Goal: Check status

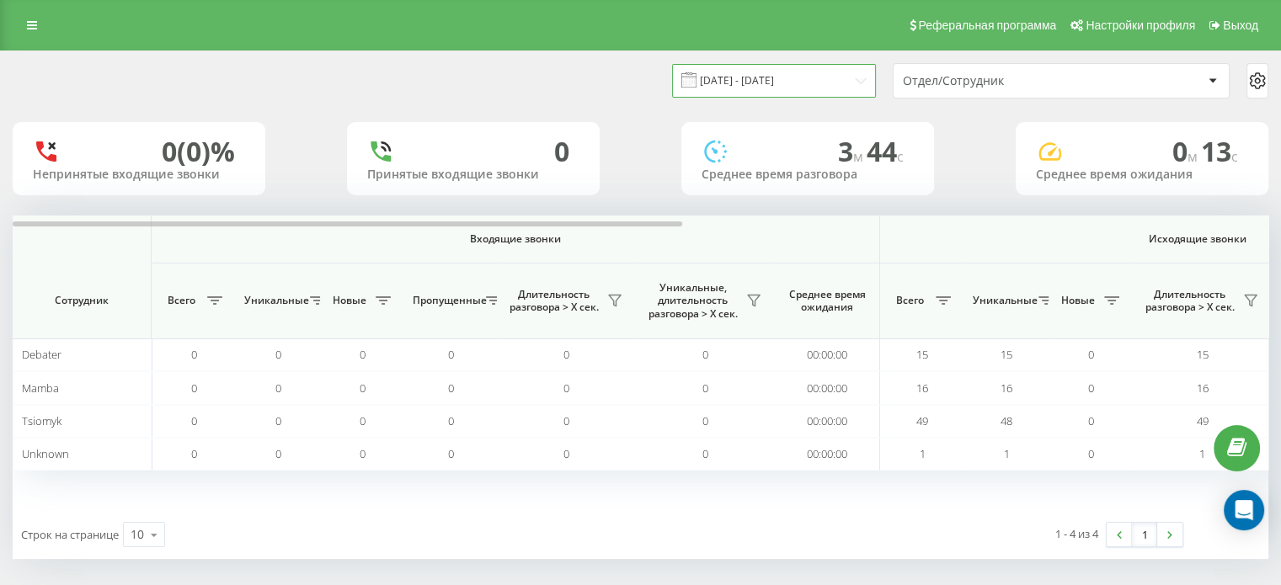
click at [736, 88] on input "[DATE] - [DATE]" at bounding box center [774, 80] width 204 height 33
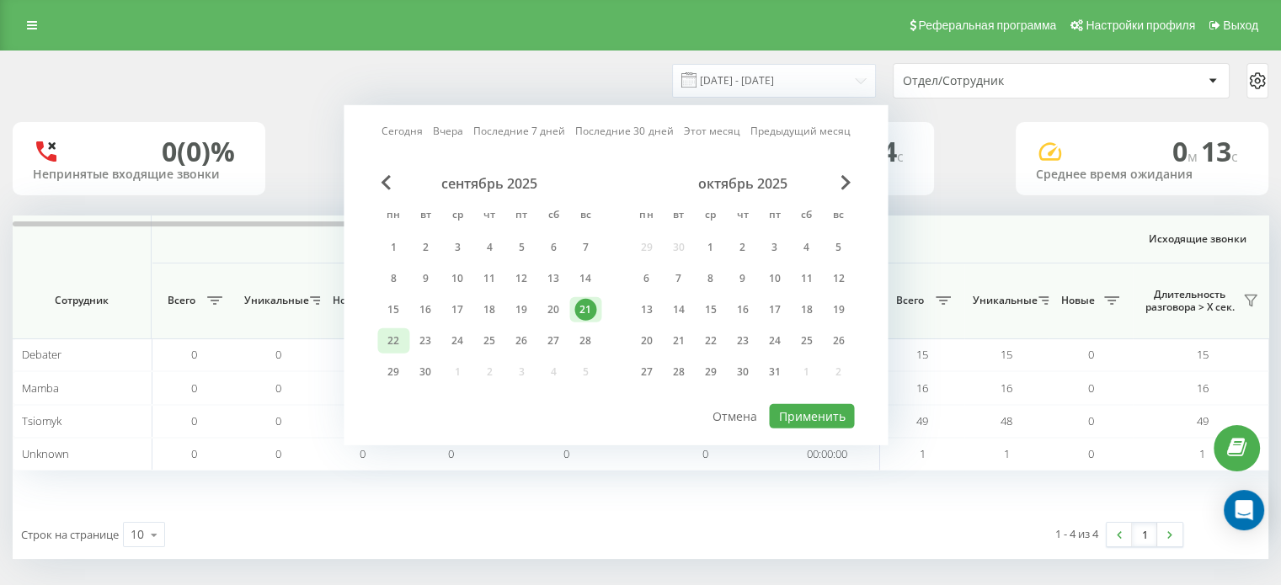
click at [406, 343] on div "22" at bounding box center [393, 340] width 32 height 25
click at [826, 410] on button "Применить" at bounding box center [811, 416] width 85 height 24
type input "[DATE] - [DATE]"
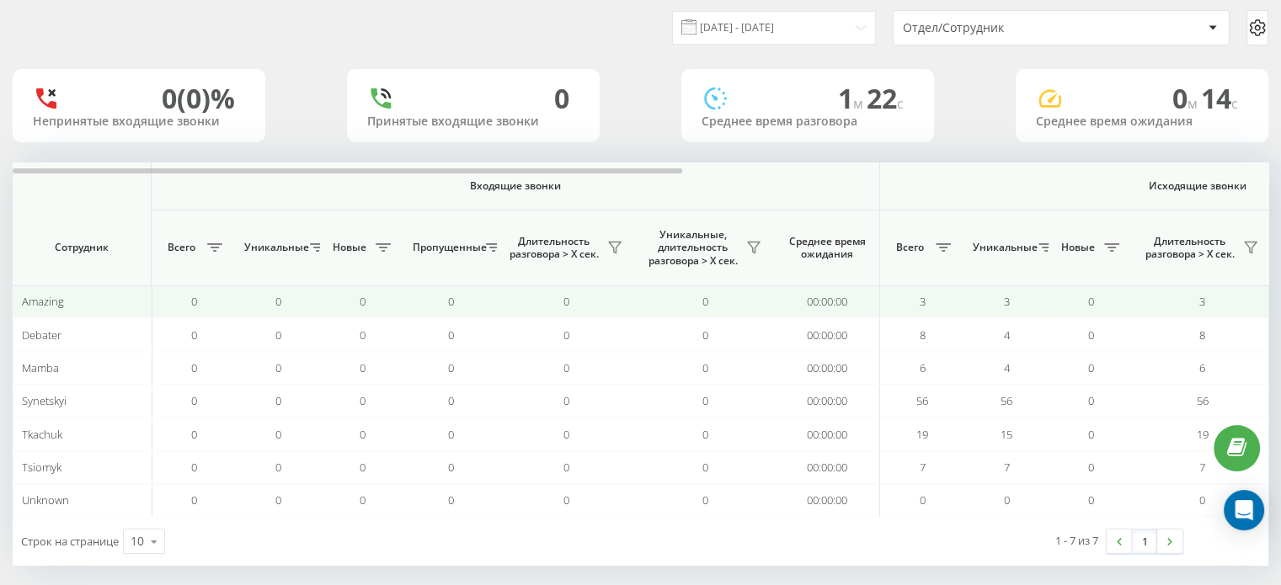
scroll to position [64, 0]
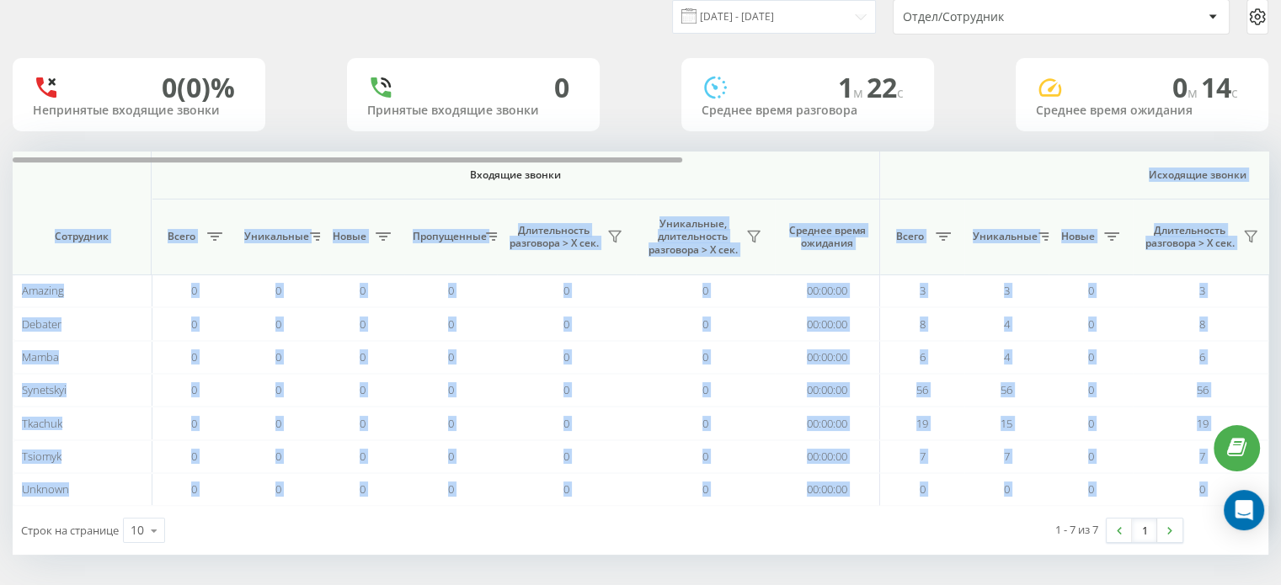
drag, startPoint x: 604, startPoint y: 155, endPoint x: 615, endPoint y: 161, distance: 12.4
click at [613, 161] on div "Входящие звонки Исходящие звонки Все звонки Сотрудник Всего Уникальные Новые Пр…" at bounding box center [640, 329] width 1255 height 354
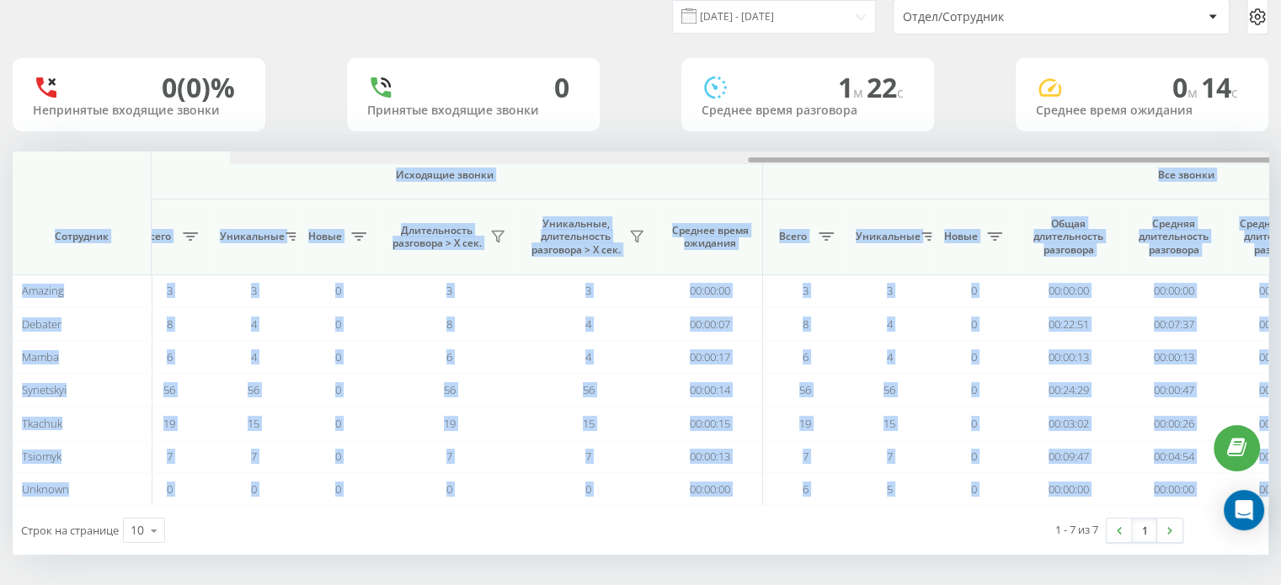
scroll to position [0, 1094]
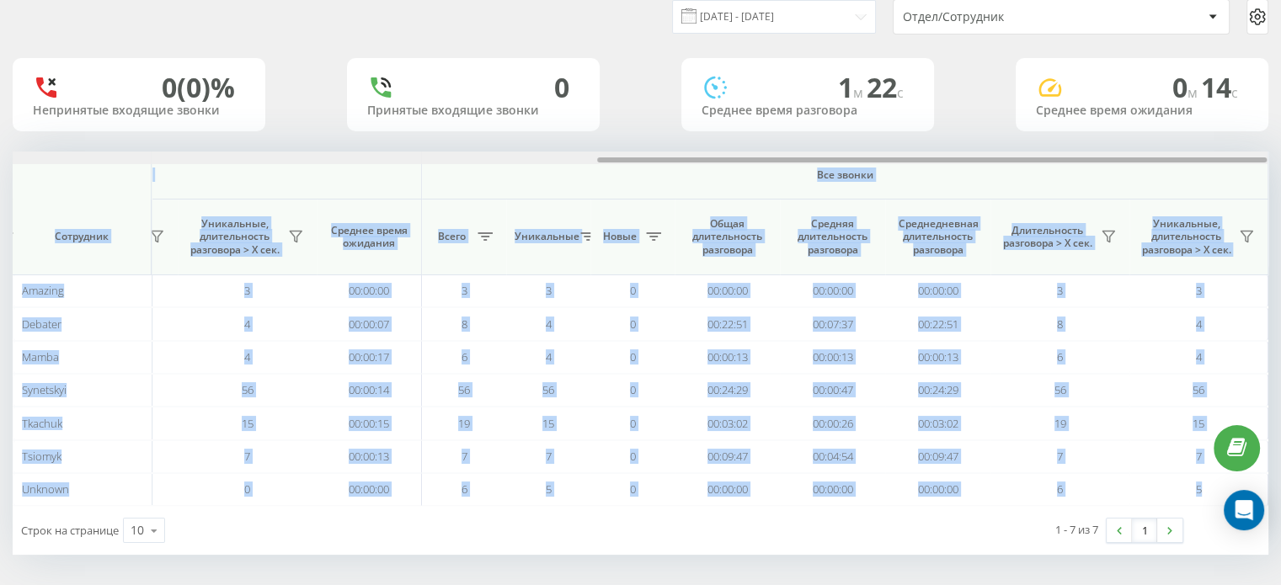
drag, startPoint x: 615, startPoint y: 161, endPoint x: 1234, endPoint y: 144, distance: 619.1
click at [1234, 144] on div "[DATE] - [DATE] Отдел/Сотрудник 0 (0)% Непринятые входящие звонки 0 Принятые вх…" at bounding box center [640, 270] width 1255 height 567
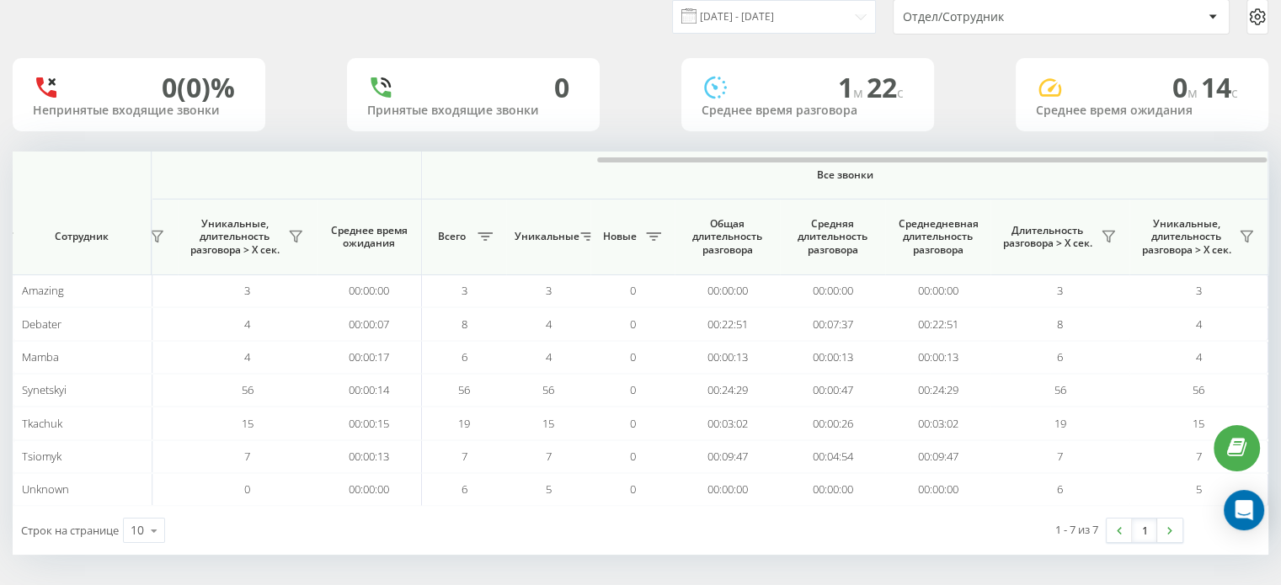
click at [697, 570] on div "[DATE] - [DATE] Отдел/Сотрудник 0 (0)% Непринятые входящие звонки 0 Принятые вх…" at bounding box center [640, 288] width 1281 height 602
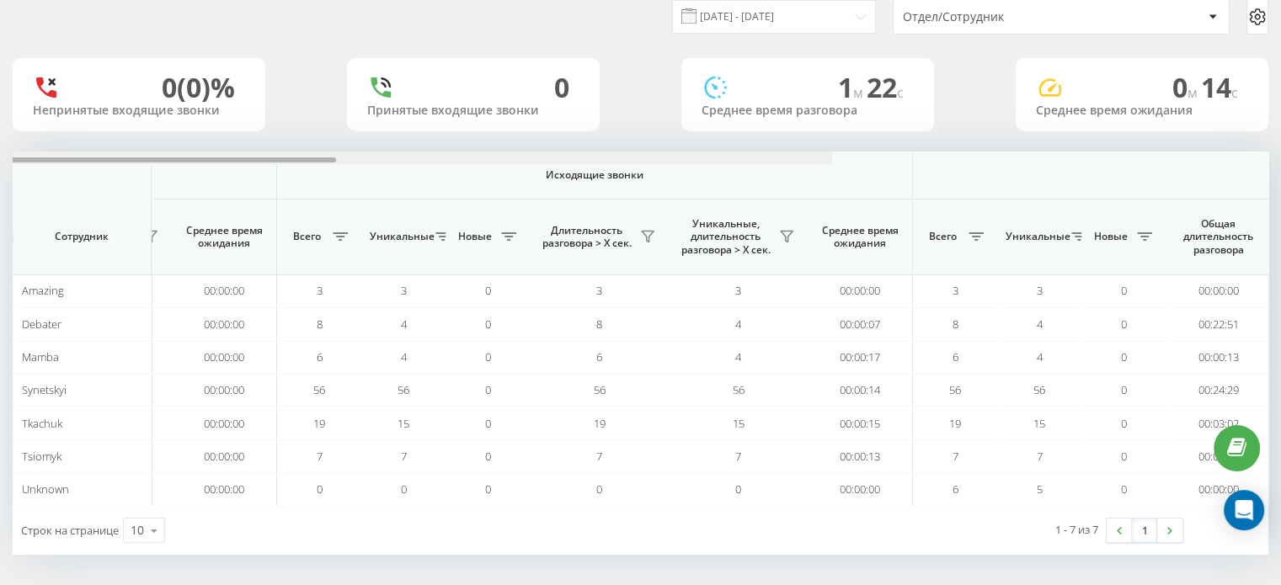
scroll to position [0, 0]
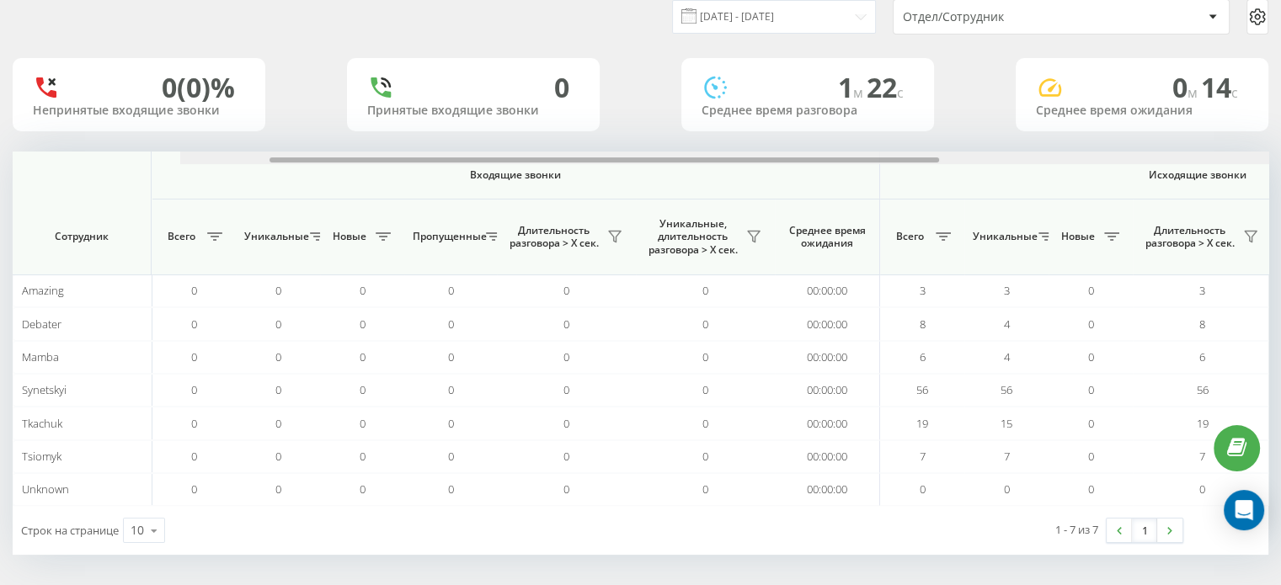
drag, startPoint x: 796, startPoint y: 161, endPoint x: 17, endPoint y: 221, distance: 781.1
click at [47, 221] on div "Входящие звонки Исходящие звонки Все звонки Сотрудник Всего Уникальные Новые Пр…" at bounding box center [640, 329] width 1255 height 354
